Goal: Transaction & Acquisition: Purchase product/service

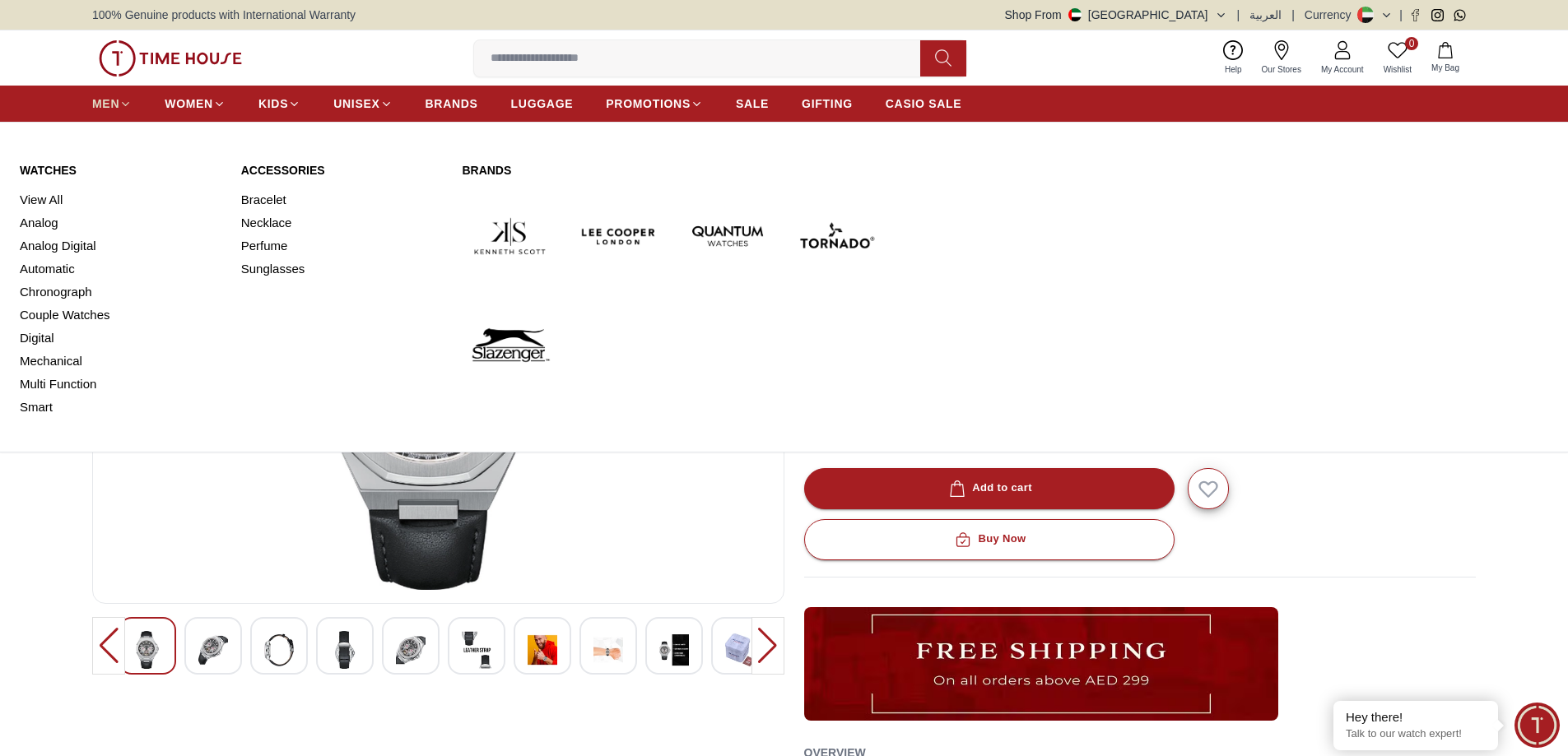
click at [108, 107] on span "MEN" at bounding box center [105, 103] width 27 height 16
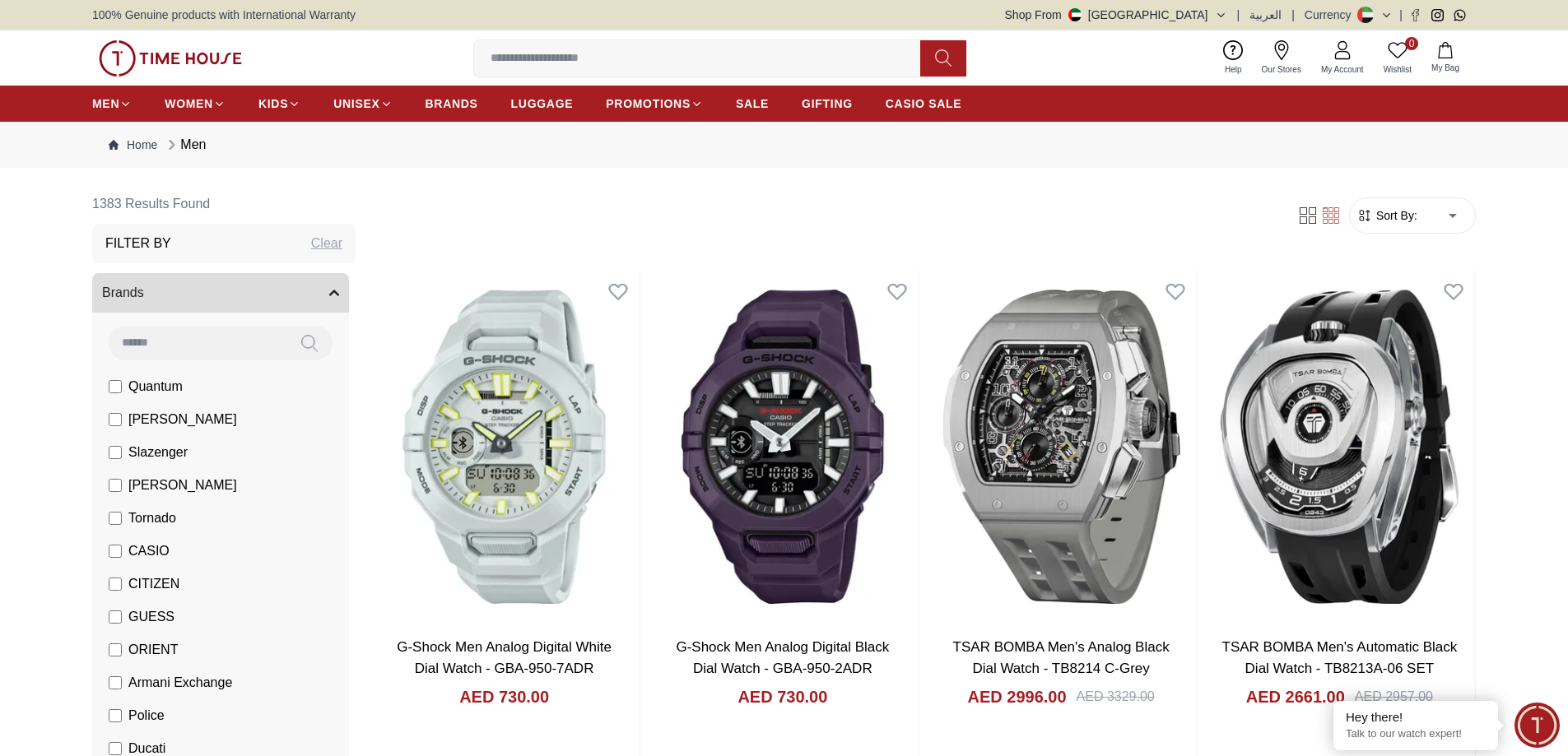
click at [170, 423] on span "[PERSON_NAME]" at bounding box center [182, 420] width 109 height 19
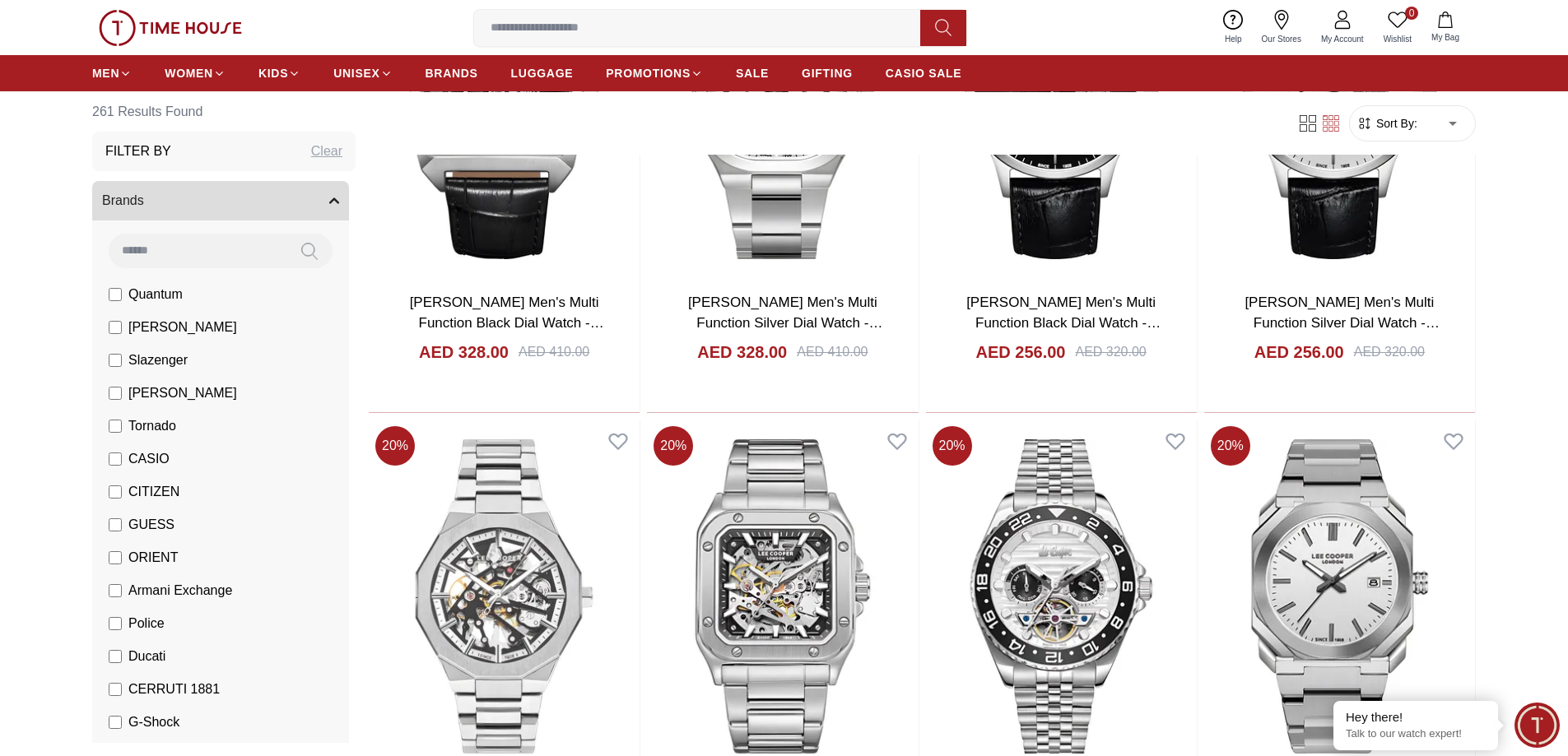
scroll to position [823, 0]
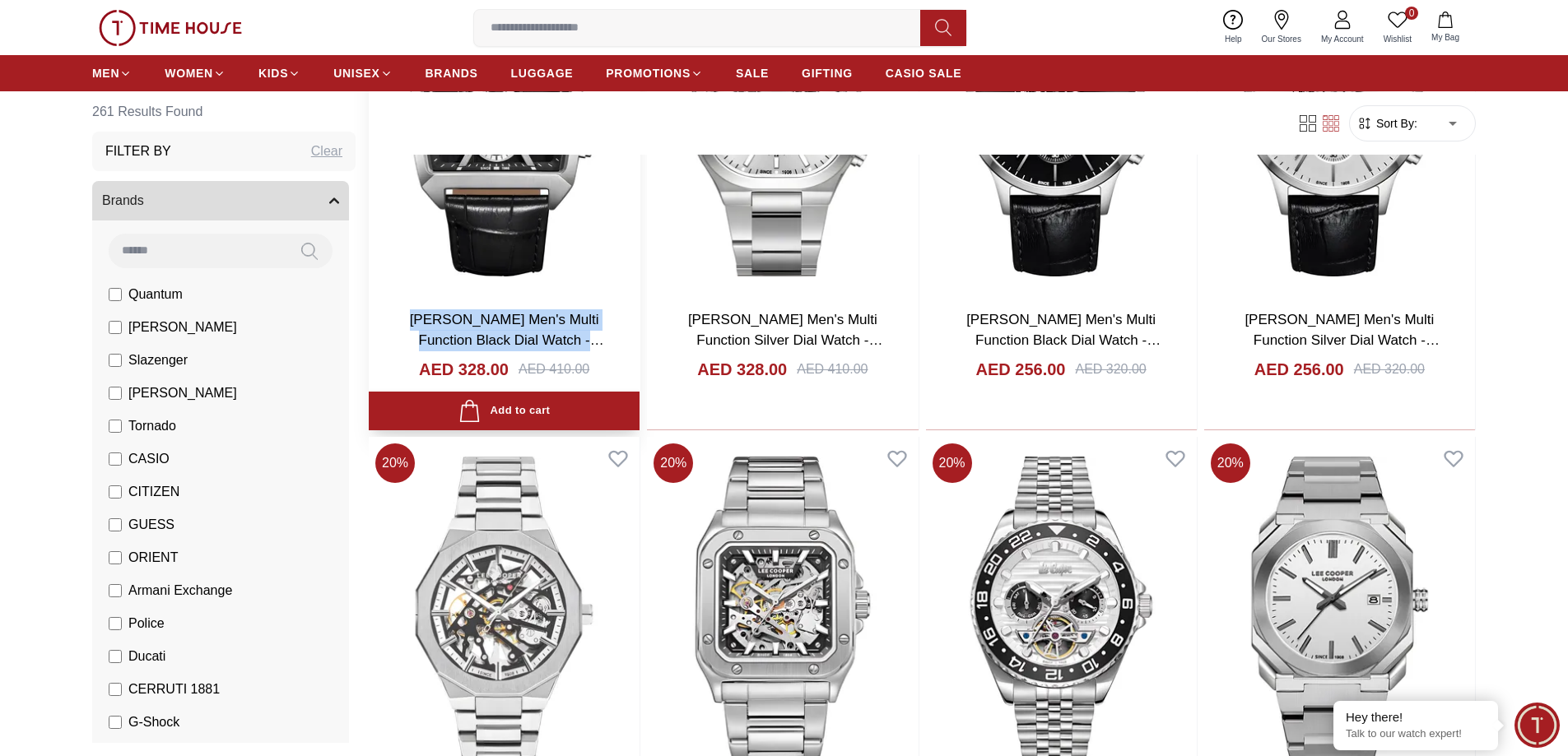
drag, startPoint x: 611, startPoint y: 337, endPoint x: 380, endPoint y: 327, distance: 231.2
click at [380, 327] on div "[PERSON_NAME] Men's Multi Function Black Dial Watch - LC08180.351 AED 328.00 AE…" at bounding box center [504, 363] width 270 height 134
copy link "[PERSON_NAME] Men's Multi Function Black Dial Watch - LC08180.351"
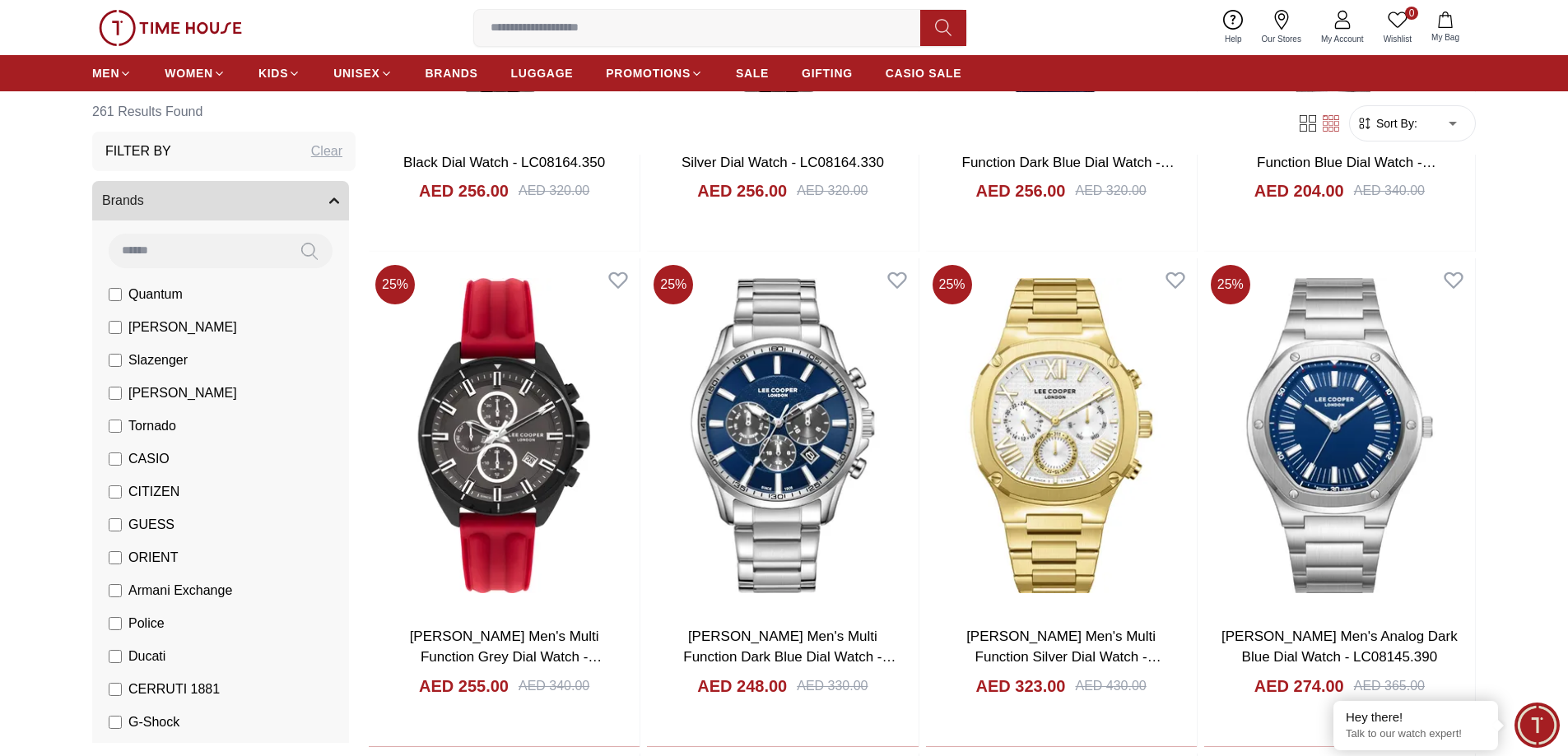
scroll to position [4053, 0]
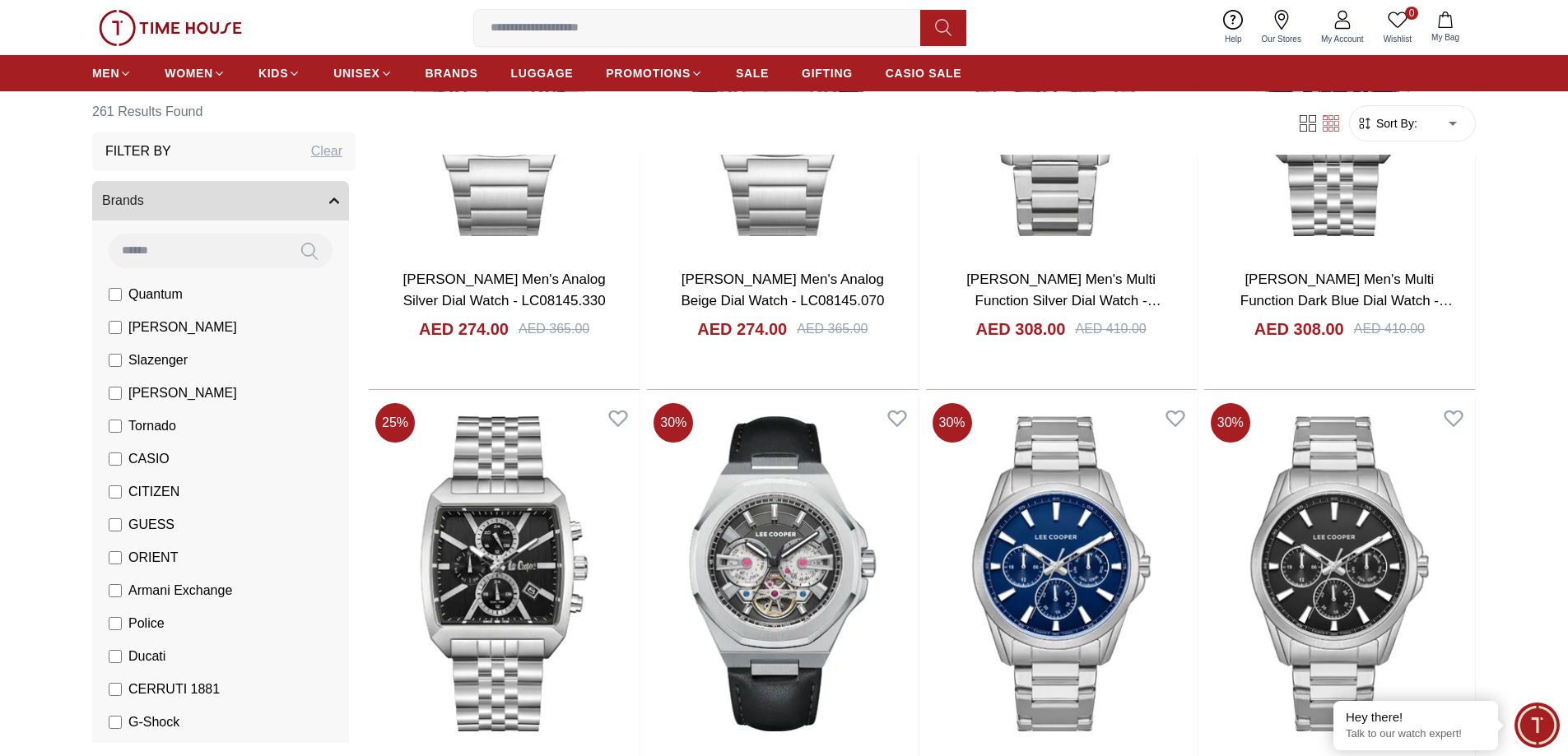
scroll to position [4547, 0]
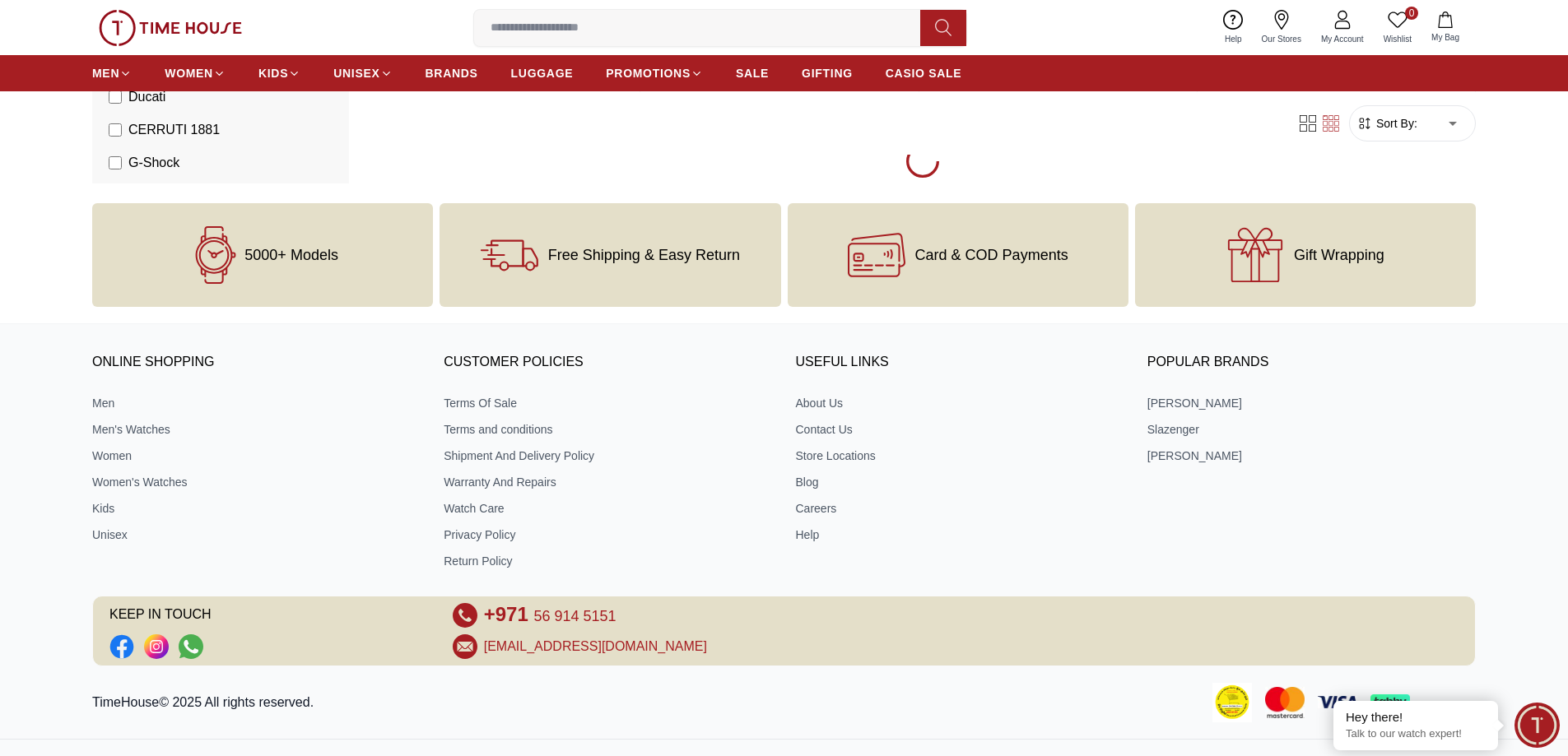
scroll to position [7519, 0]
